Goal: Find specific page/section: Find specific page/section

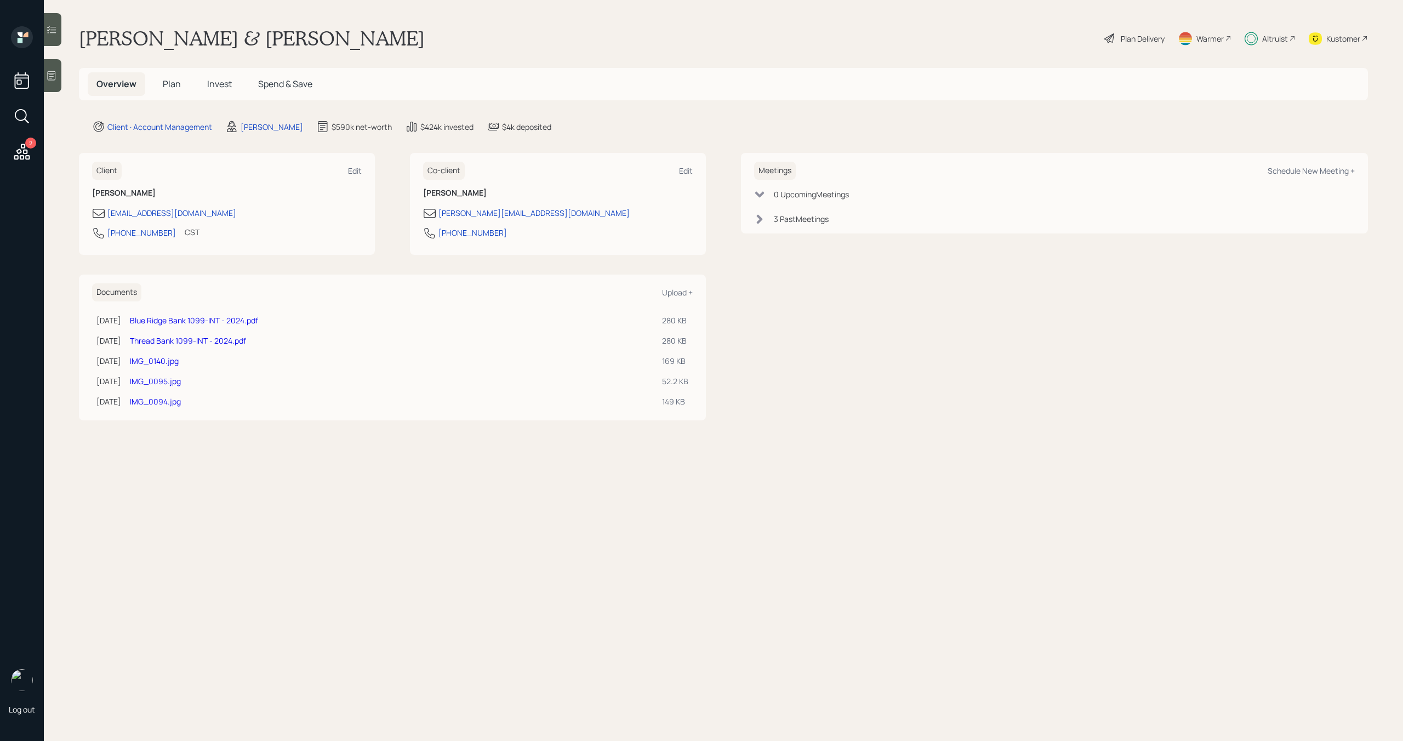
click at [1276, 29] on div "Altruist" at bounding box center [1270, 38] width 51 height 24
